Goal: Task Accomplishment & Management: Manage account settings

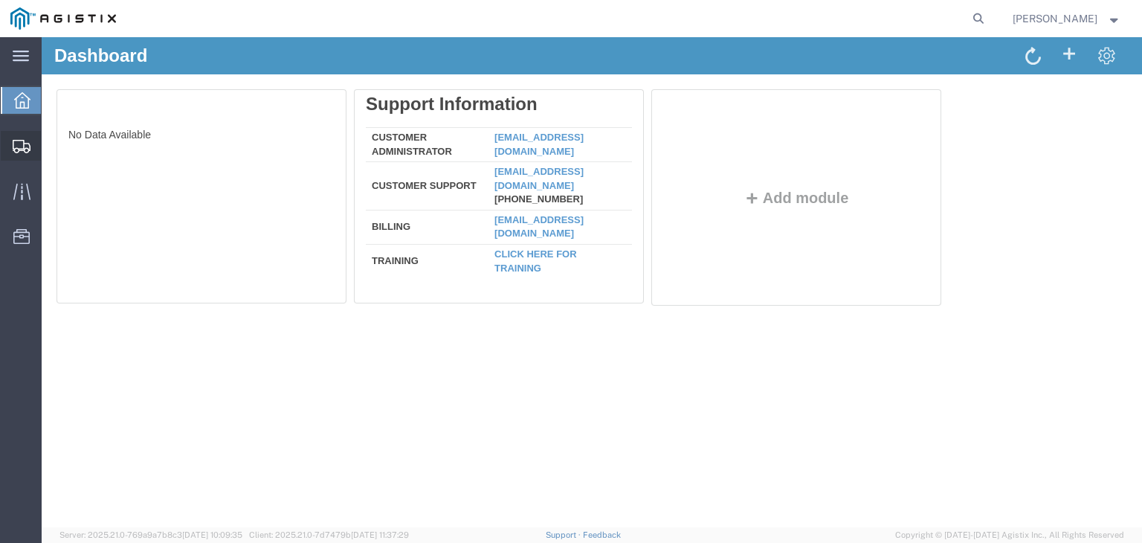
click at [21, 152] on icon at bounding box center [22, 146] width 18 height 13
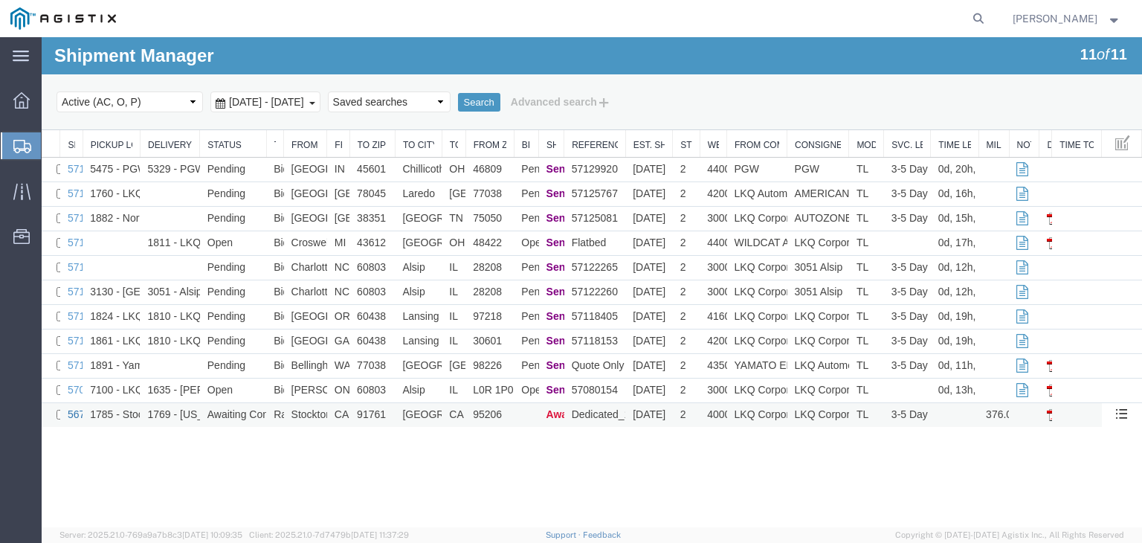
click at [80, 420] on link "56712806" at bounding box center [91, 414] width 46 height 12
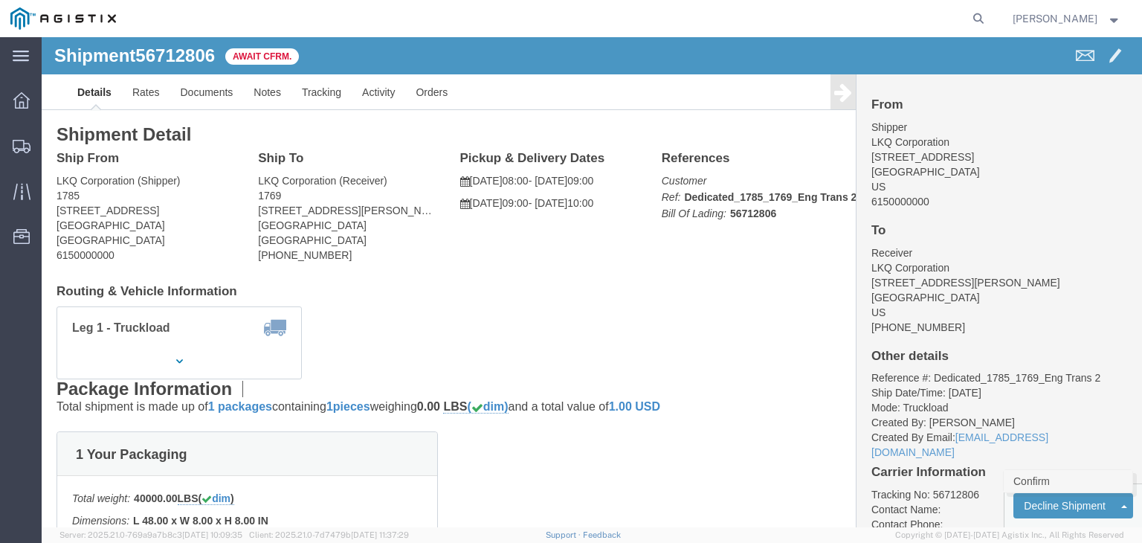
click link "Confirm"
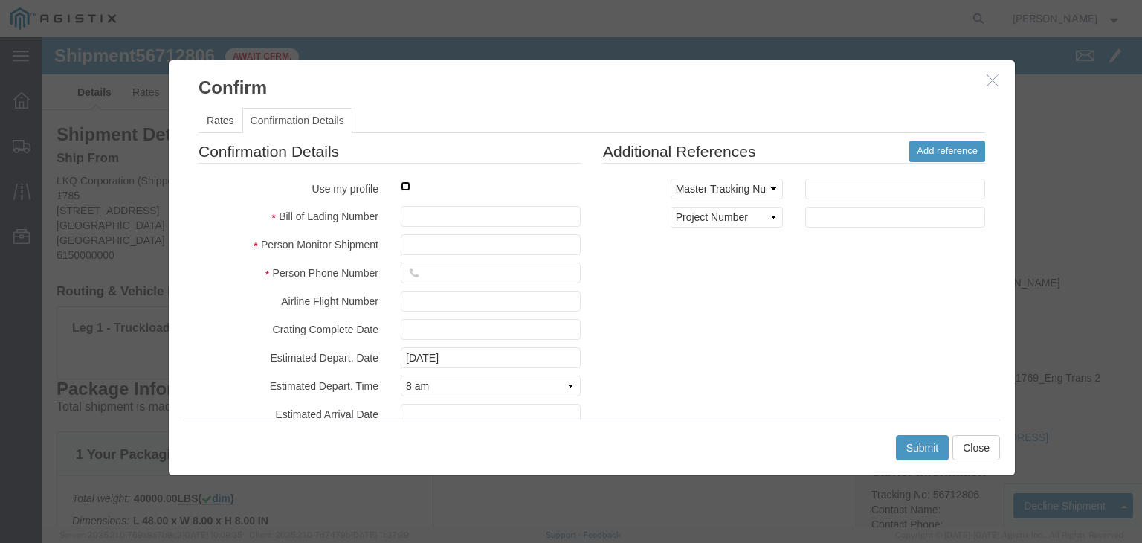
click input "checkbox"
checkbox input "true"
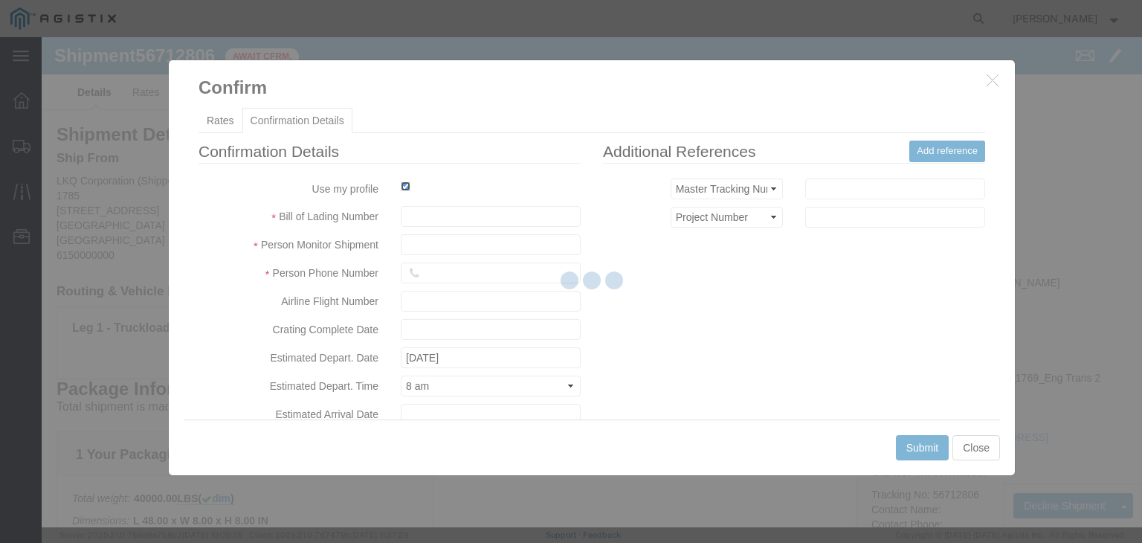
type input "Douglas Harris"
type input "615-393-8222 ext 241"
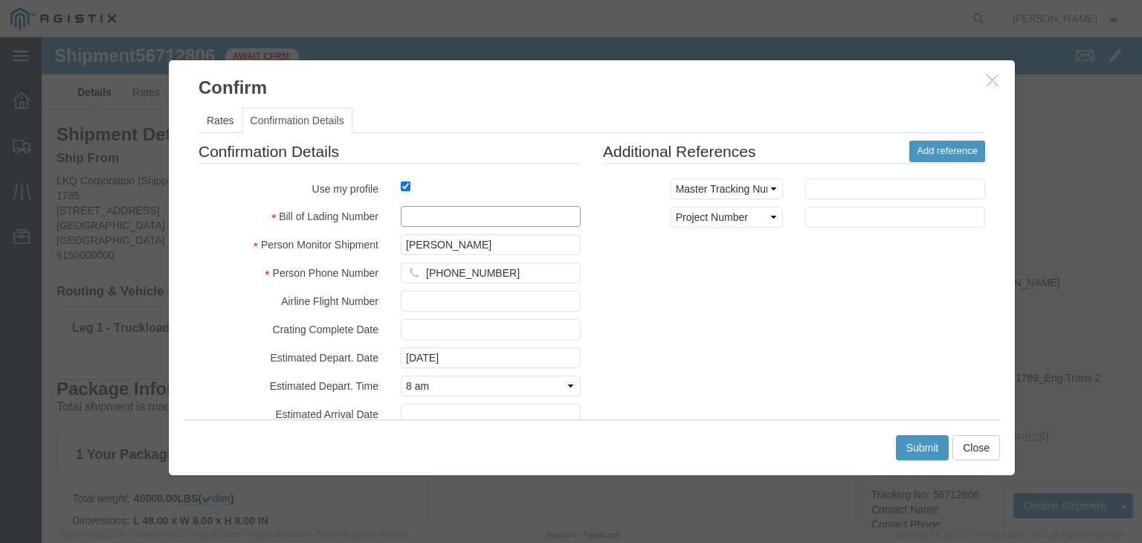
click input "text"
type input "56712806"
click button "Submit"
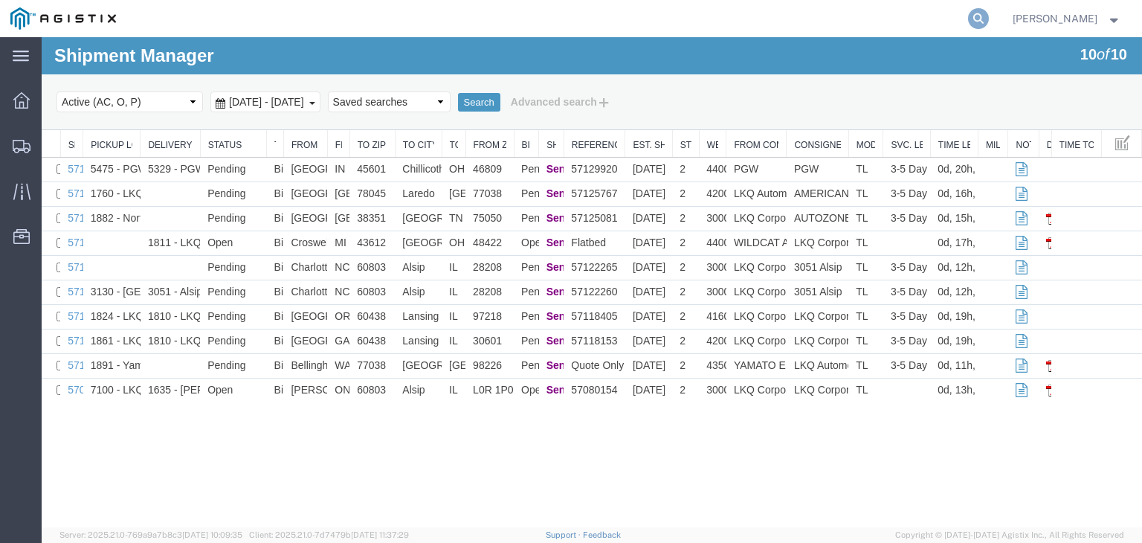
click at [989, 22] on icon at bounding box center [978, 18] width 21 height 21
click at [936, 10] on input "search" at bounding box center [742, 19] width 452 height 36
paste input "56900300"
type input "56900300"
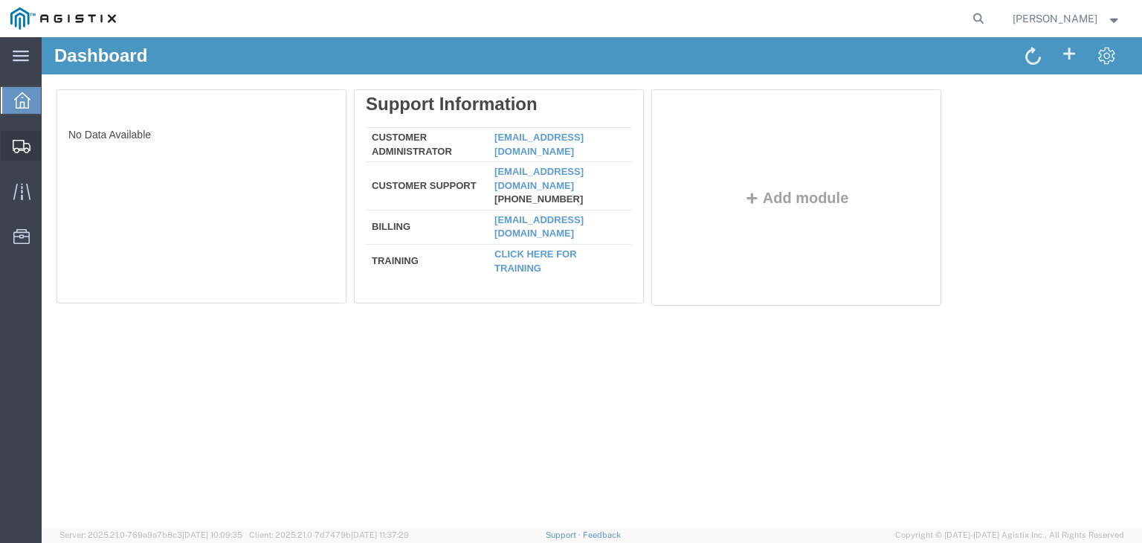
click at [7, 143] on div at bounding box center [22, 146] width 42 height 30
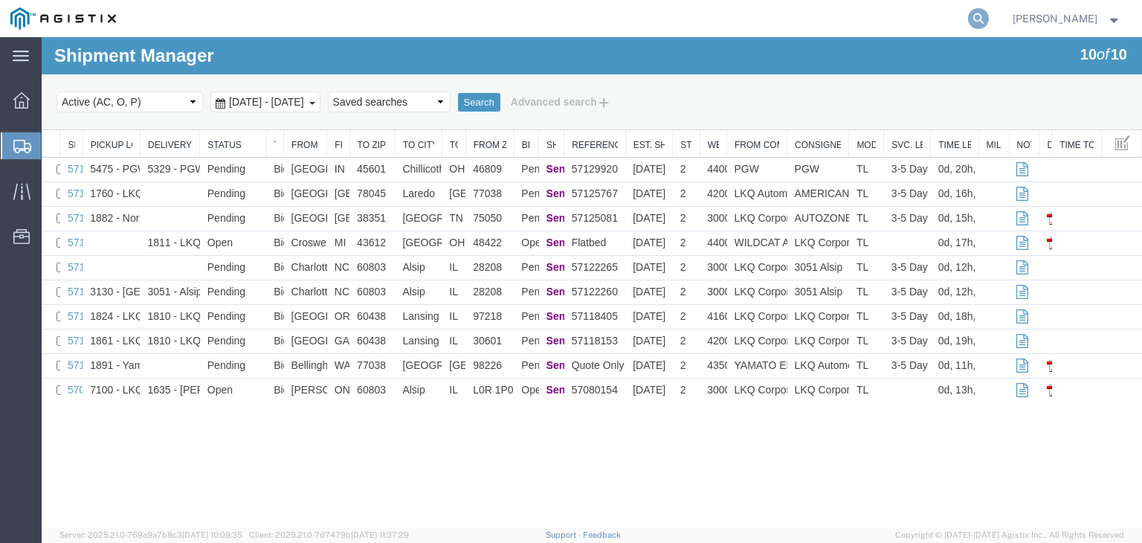
click at [989, 25] on icon at bounding box center [978, 18] width 21 height 21
paste input "56900300"
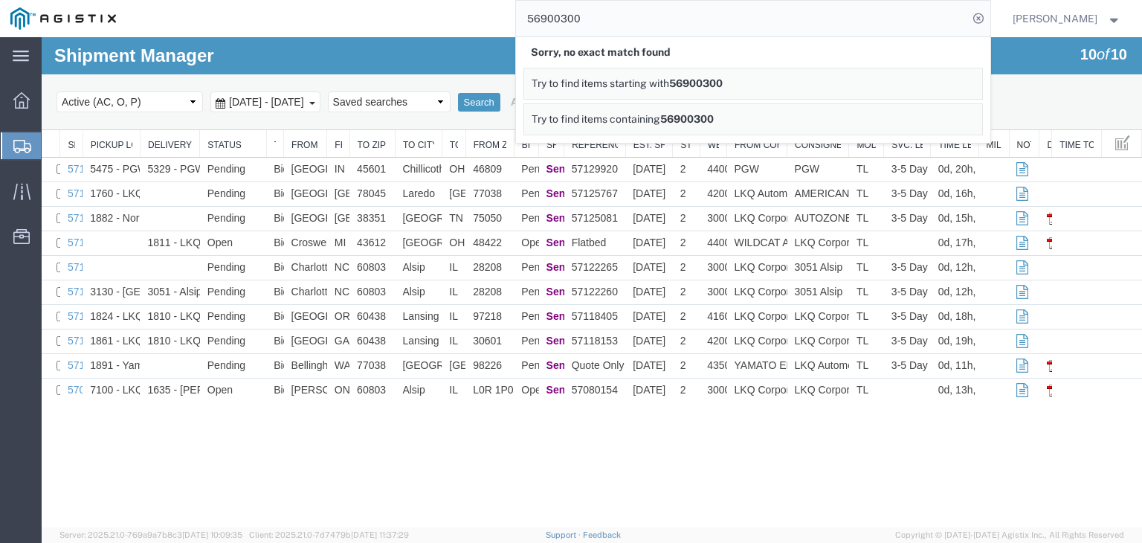
click at [794, 11] on input "56900300" at bounding box center [742, 19] width 452 height 36
paste input "7116419"
type input "57116419"
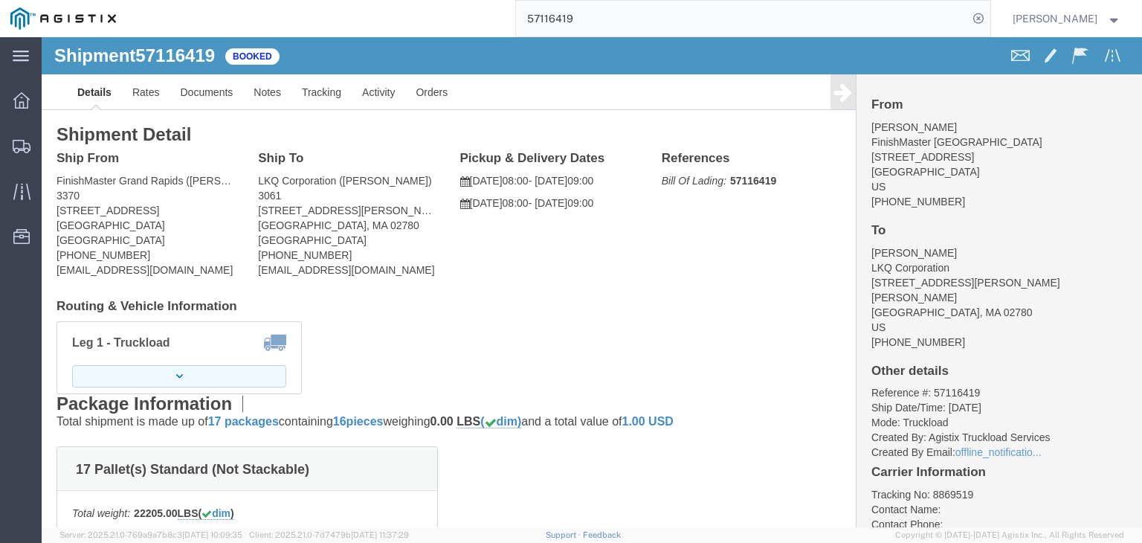
click button "button"
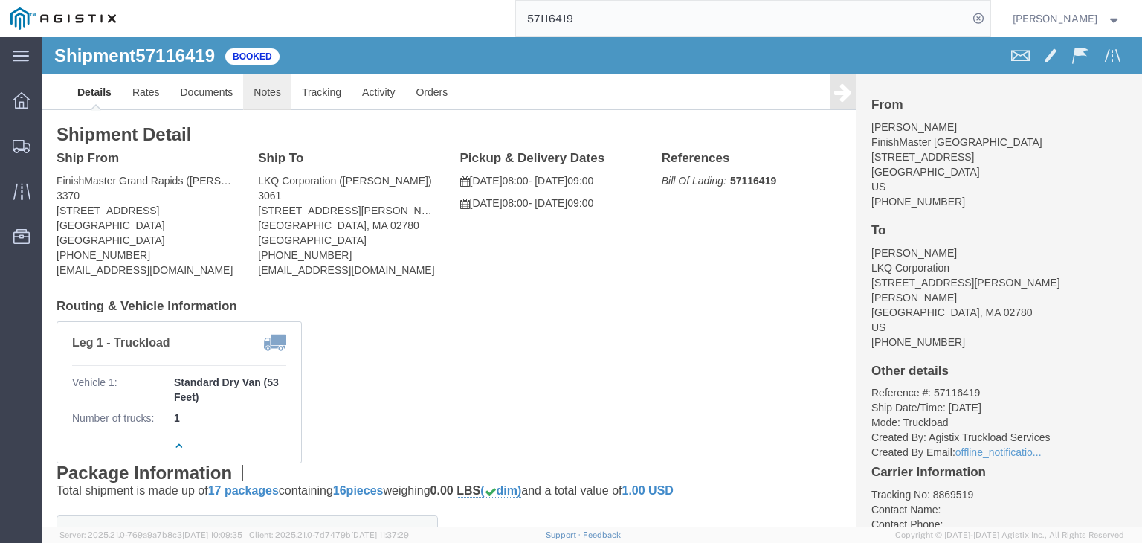
click link "Notes"
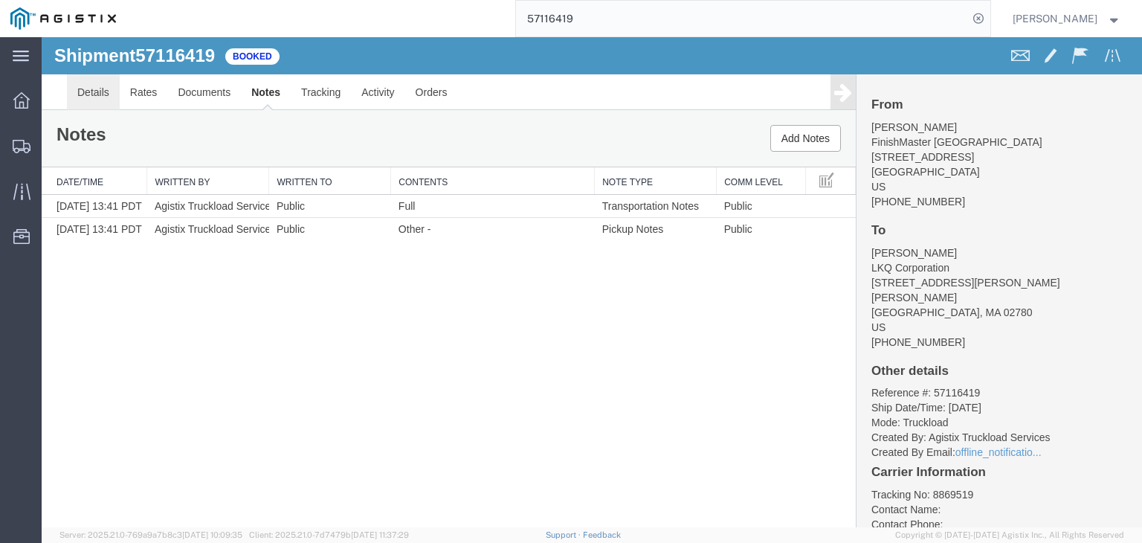
click at [110, 91] on link "Details" at bounding box center [93, 92] width 53 height 36
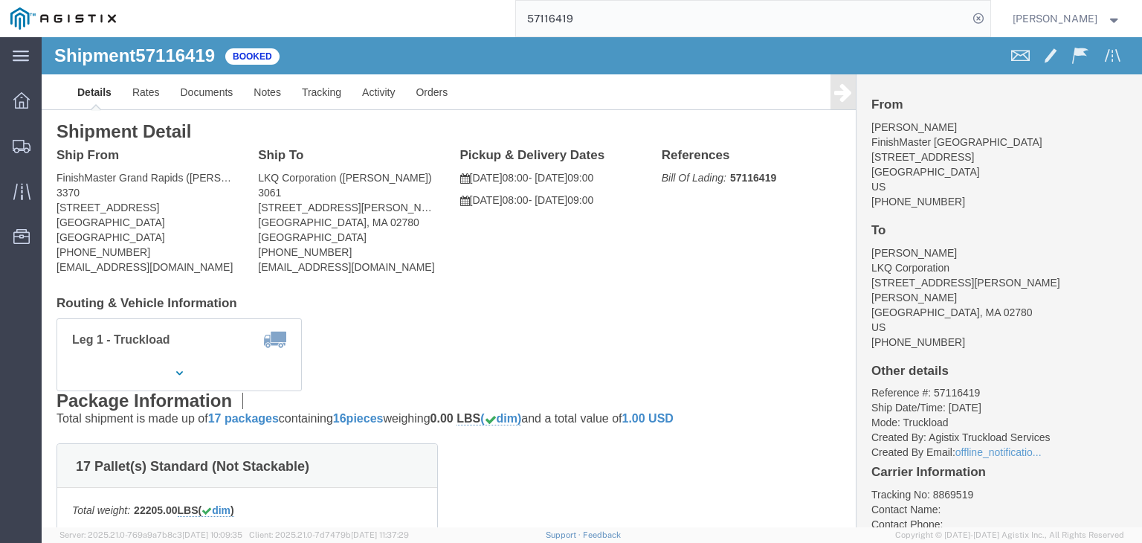
scroll to position [95, 0]
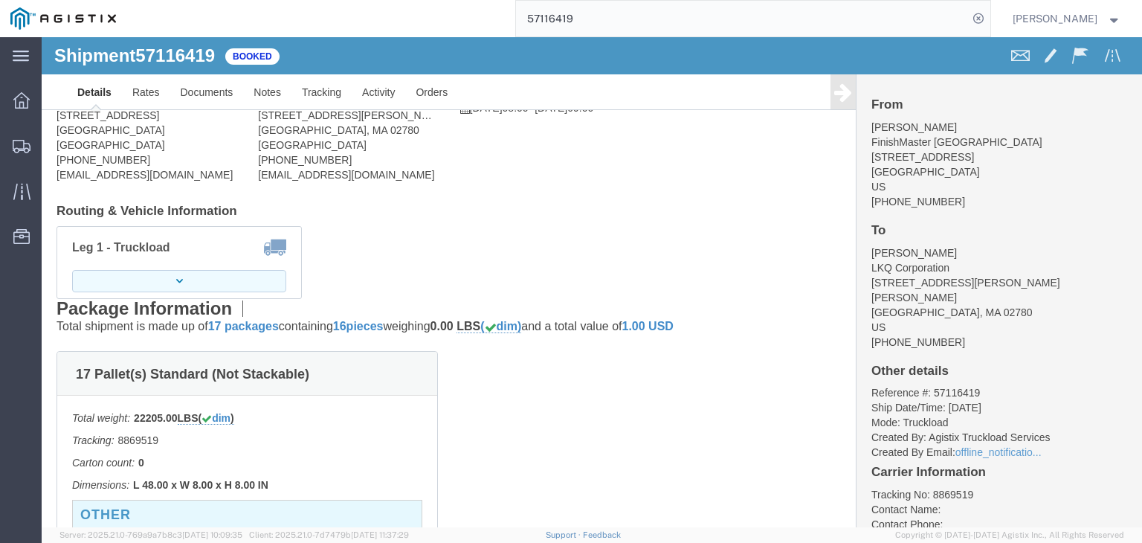
click button "button"
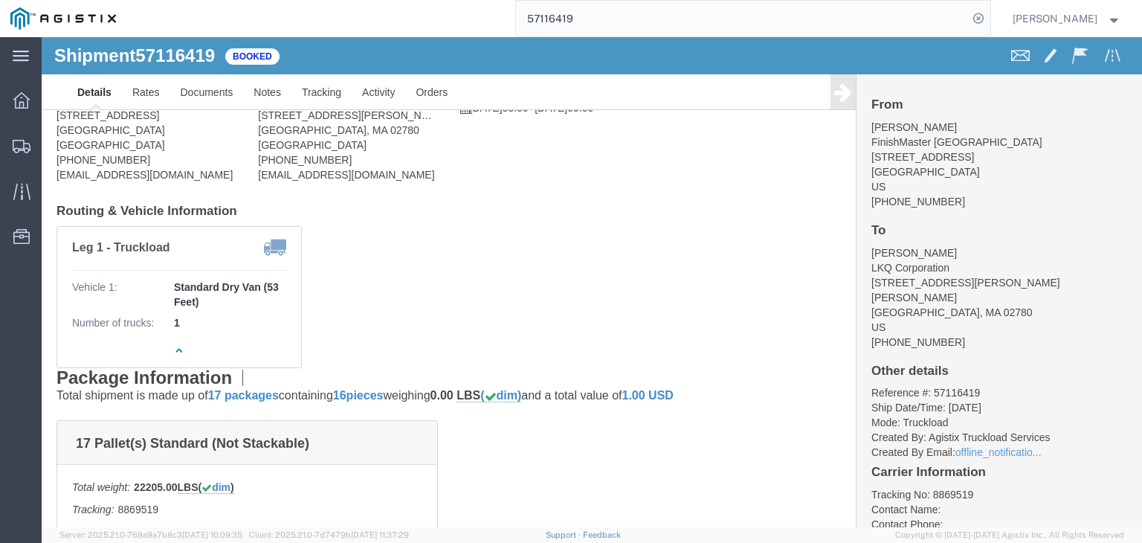
scroll to position [0, 0]
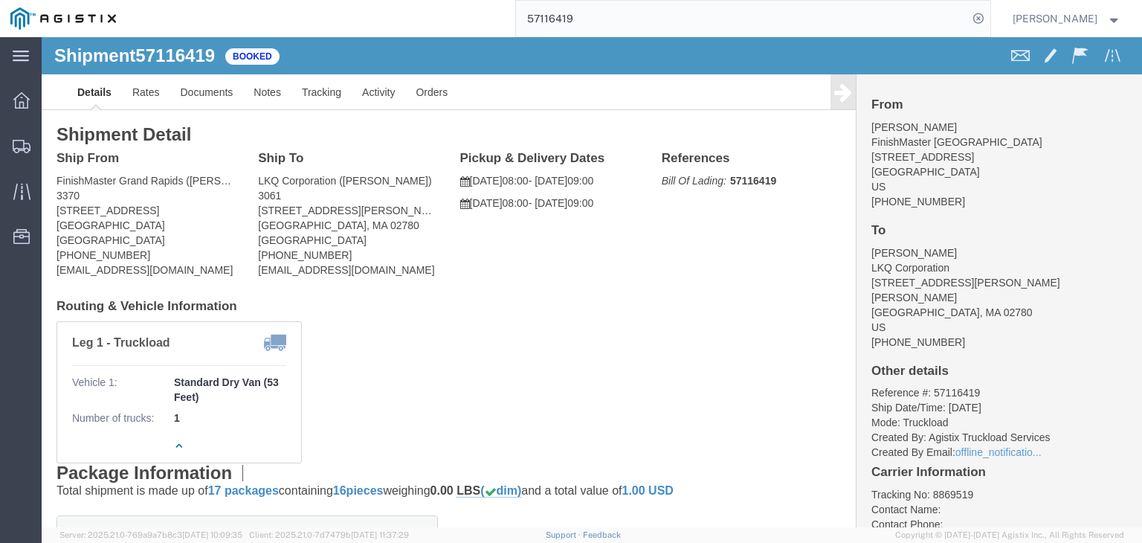
click span "57116419"
copy span "57116419"
click button "button"
